Goal: Information Seeking & Learning: Find specific fact

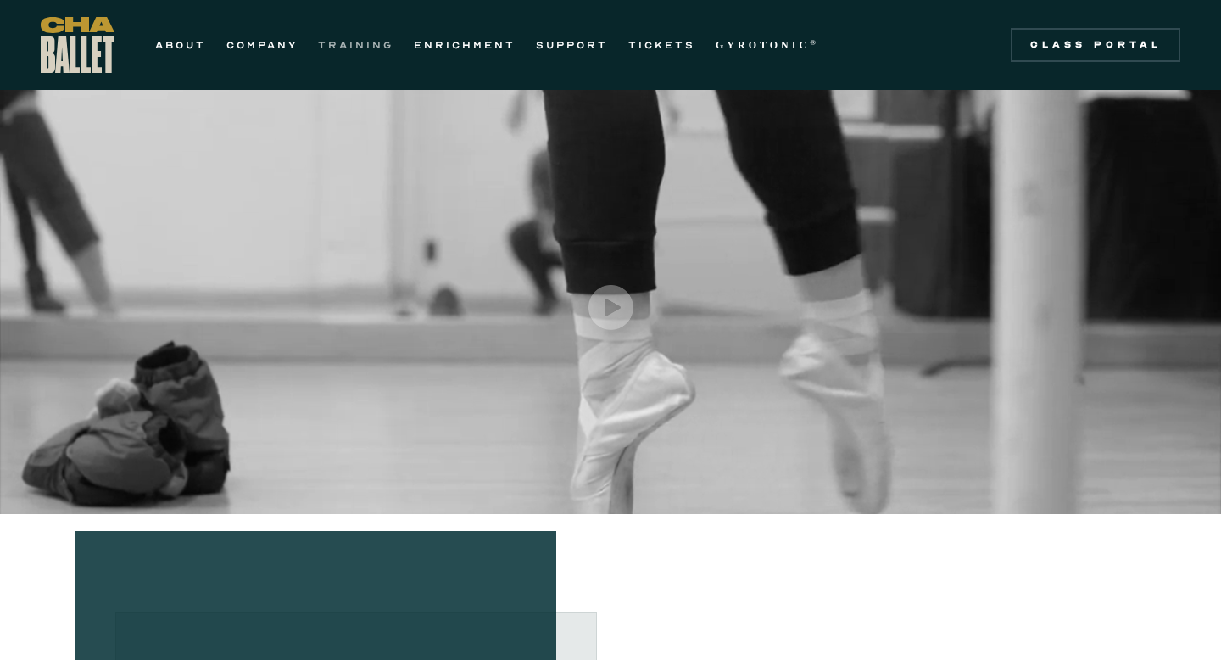
click at [351, 53] on link "TRAINING" at bounding box center [355, 45] width 75 height 20
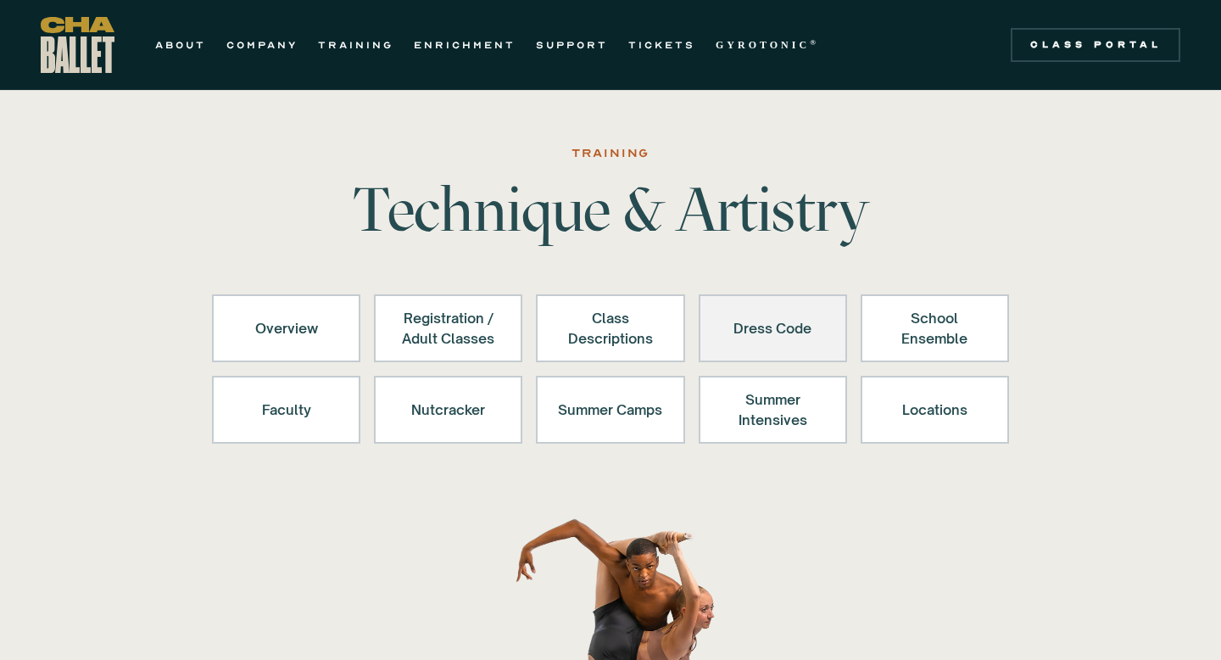
click at [779, 308] on div "Dress Code" at bounding box center [773, 328] width 104 height 41
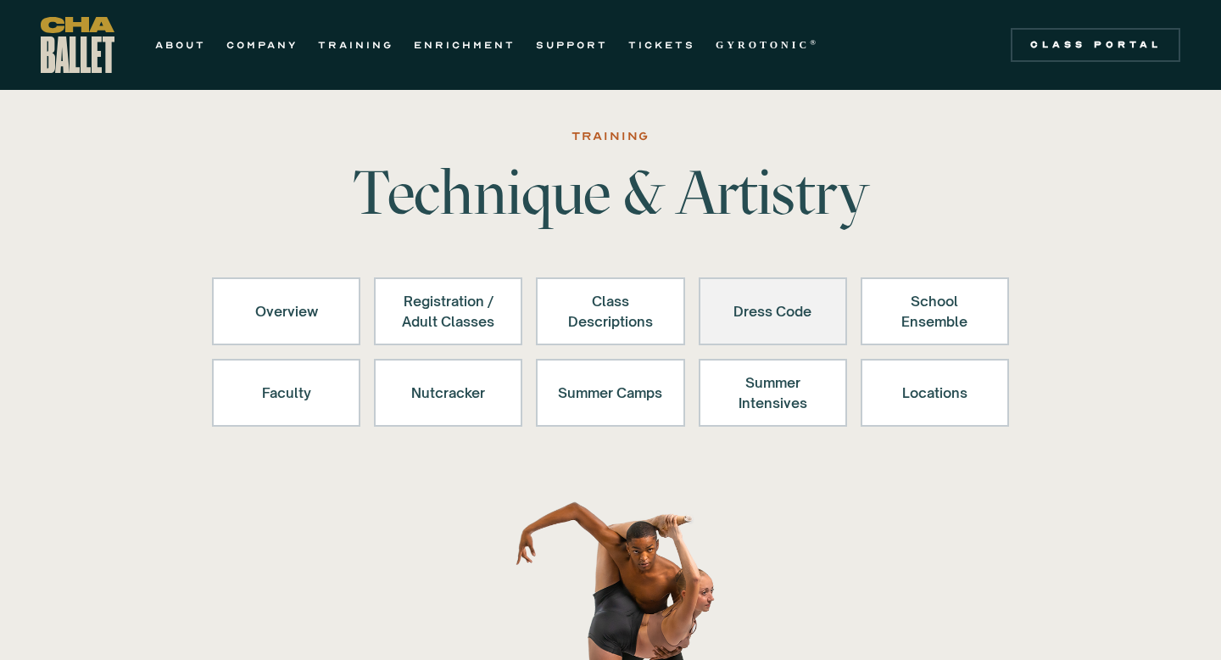
scroll to position [22, 0]
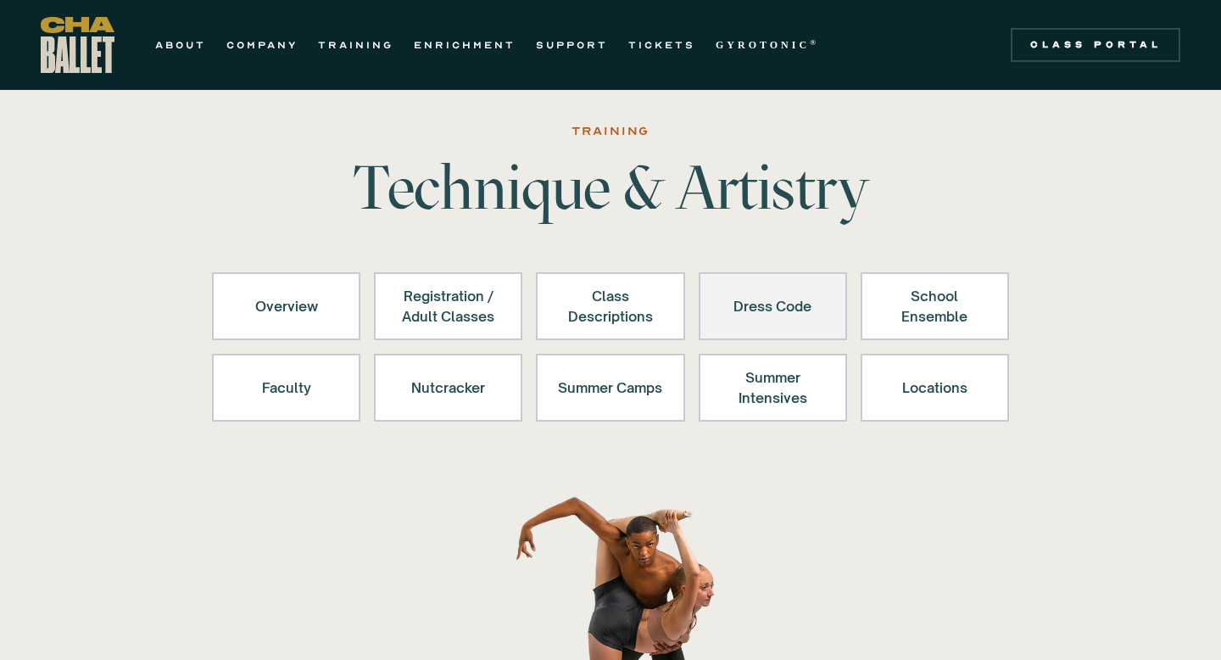
click at [760, 299] on div "Dress Code" at bounding box center [773, 306] width 104 height 41
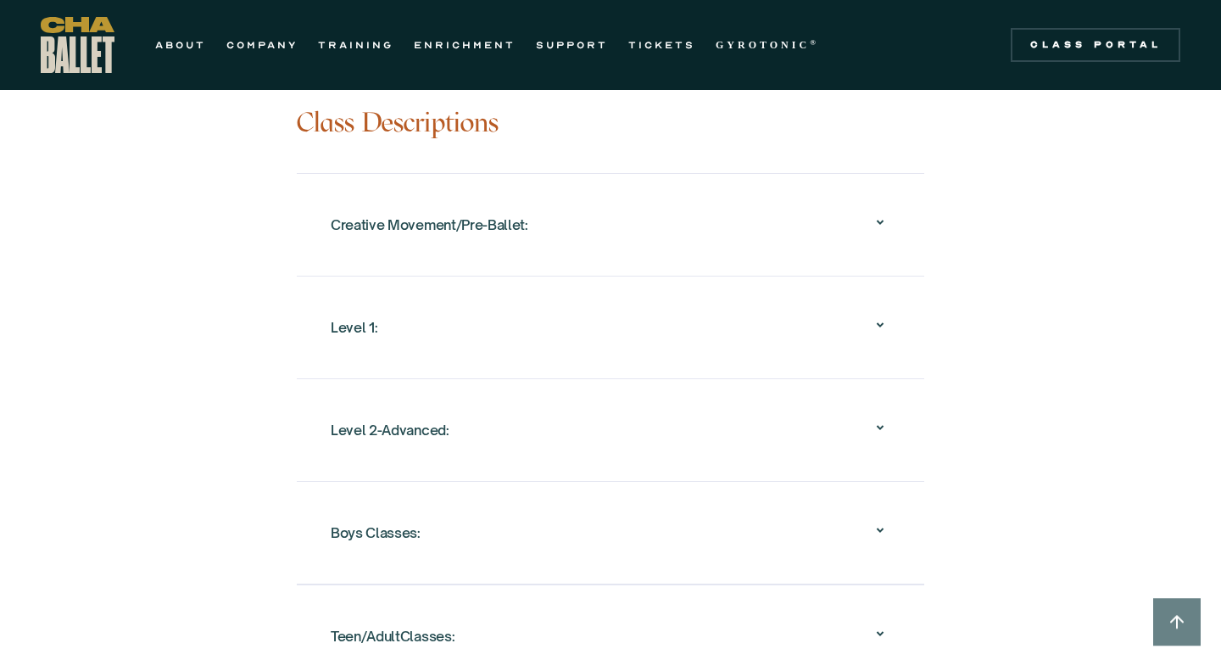
scroll to position [1660, 0]
click at [575, 303] on div "Level 1:" at bounding box center [611, 328] width 560 height 54
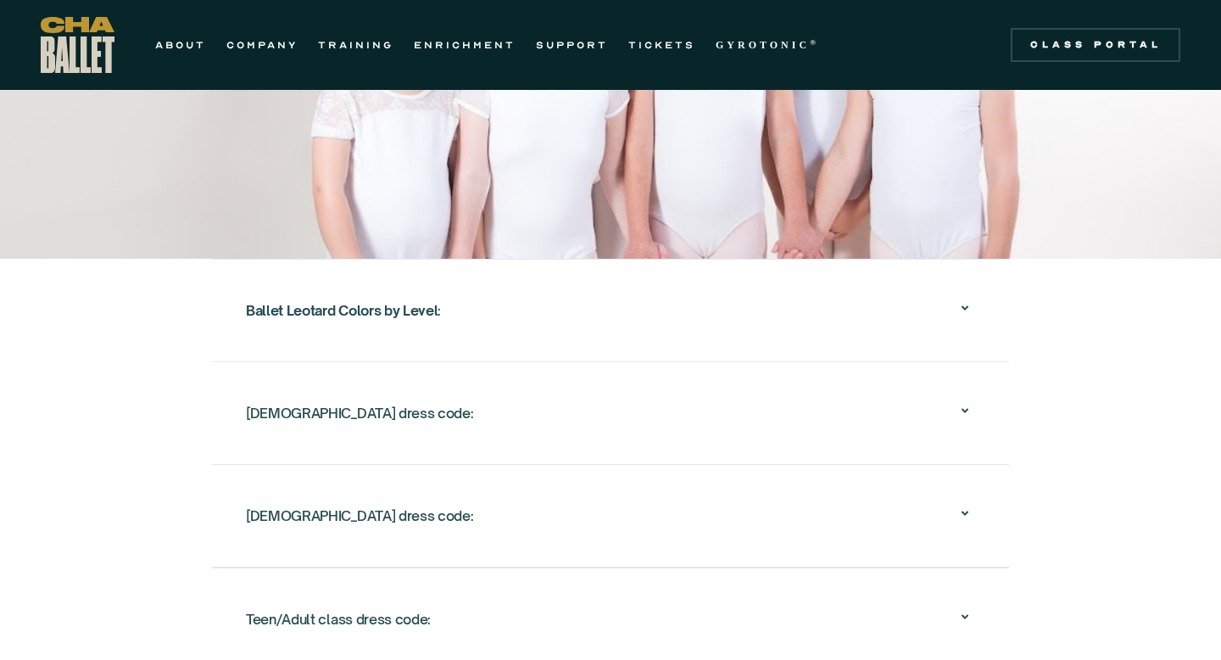
scroll to position [2870, 0]
click at [332, 499] on div "[DEMOGRAPHIC_DATA] dress code:" at bounding box center [359, 514] width 227 height 31
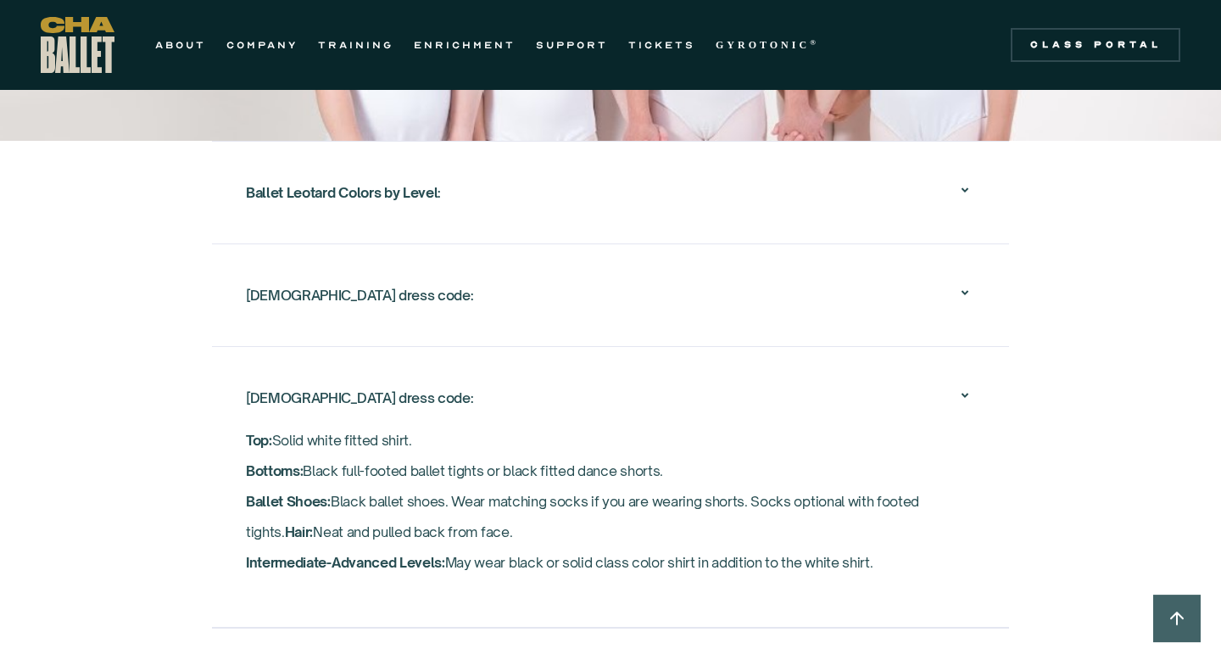
scroll to position [2840, 0]
drag, startPoint x: 246, startPoint y: 369, endPoint x: 365, endPoint y: 404, distance: 124.5
click at [365, 404] on div "[DEMOGRAPHIC_DATA] dress code: Top: Solid white fitted shirt. ‍ Bottoms: Black …" at bounding box center [610, 486] width 797 height 282
drag, startPoint x: 885, startPoint y: 534, endPoint x: 416, endPoint y: 565, distance: 469.9
click at [416, 565] on nav "Top: Solid white fitted shirt. ‍ Bottoms: Black full-footed ballet tights or bl…" at bounding box center [610, 513] width 729 height 178
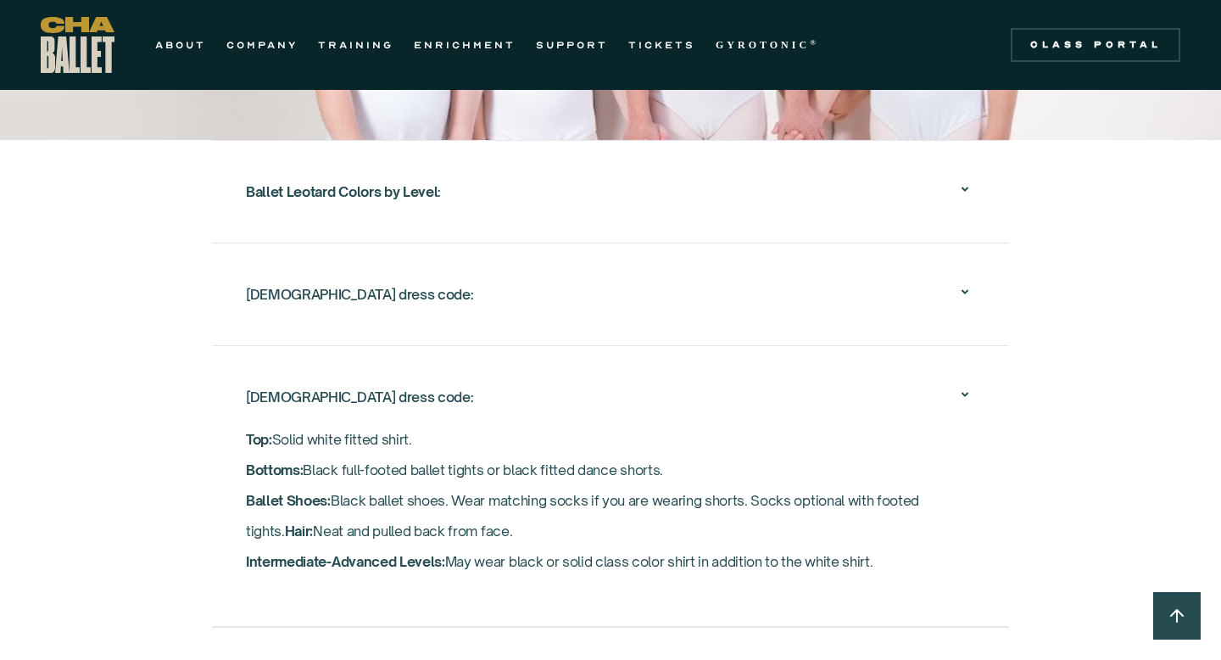
click at [485, 506] on p "Top: Solid white fitted shirt. ‍ Bottoms: Black full-footed ballet tights or bl…" at bounding box center [610, 500] width 729 height 153
drag, startPoint x: 485, startPoint y: 506, endPoint x: 265, endPoint y: 361, distance: 263.9
click at [265, 361] on div "[DEMOGRAPHIC_DATA] dress code: Top: Solid white fitted shirt. ‍ Bottoms: Black …" at bounding box center [610, 486] width 797 height 282
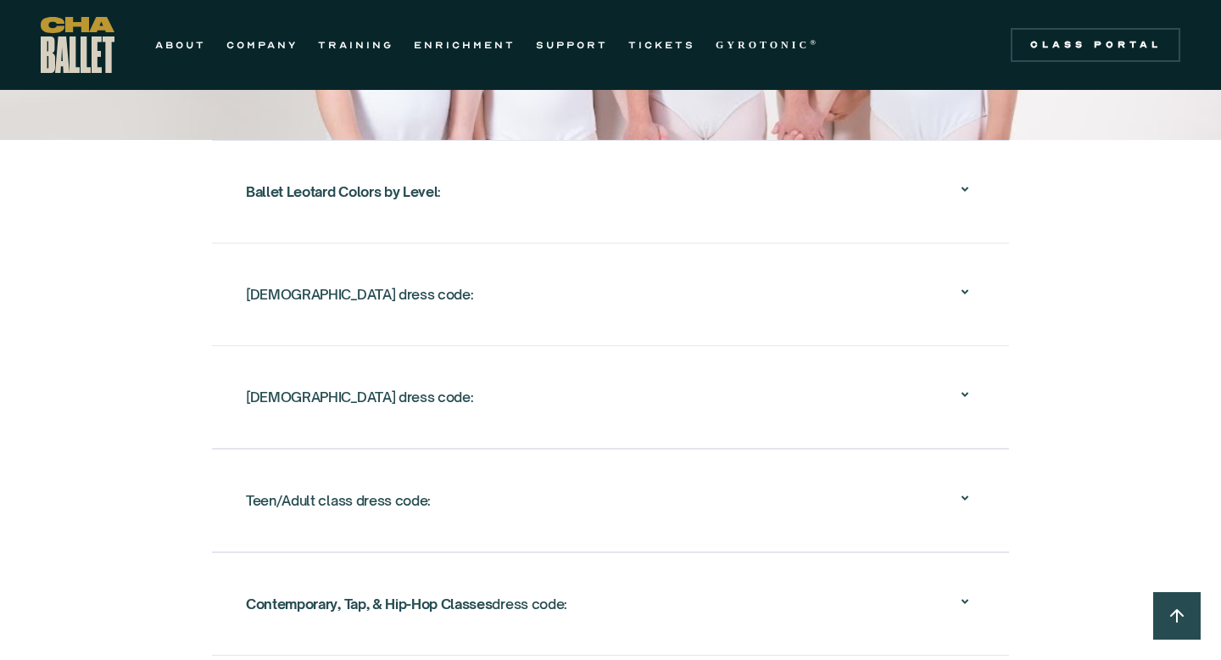
click at [296, 388] on div "[DEMOGRAPHIC_DATA] dress code:" at bounding box center [610, 397] width 729 height 54
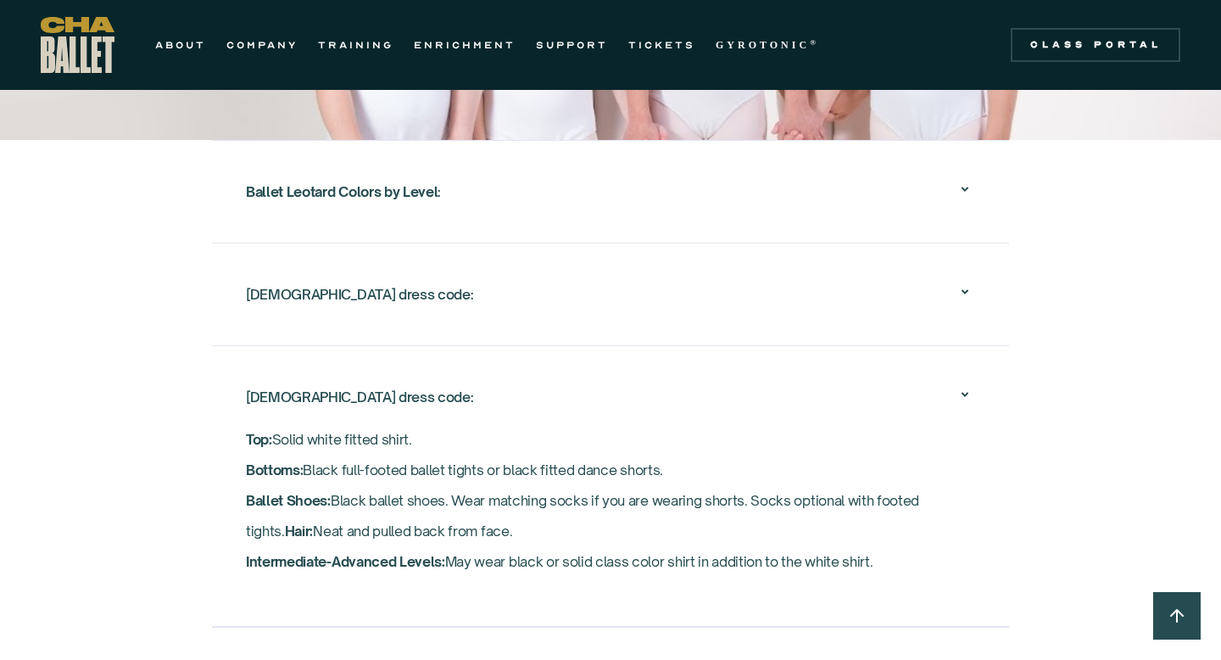
copy p "Top: Solid white fitted shirt. ‍ Bottoms: Black full-footed ballet tights or bl…"
